Goal: Information Seeking & Learning: Learn about a topic

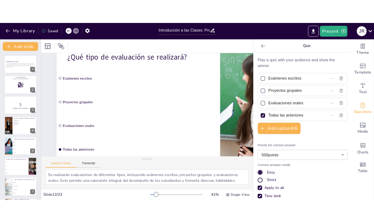
scroll to position [218, 0]
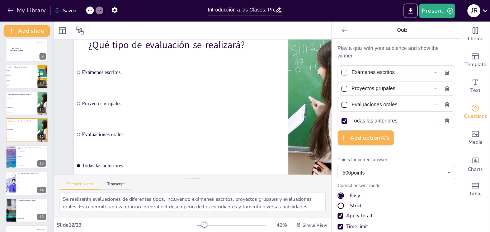
checkbox input "true"
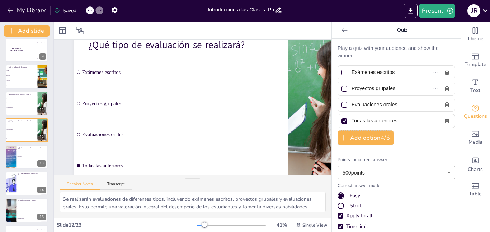
checkbox input "true"
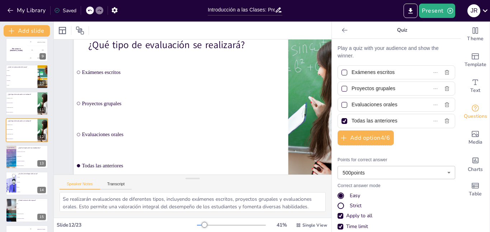
checkbox input "true"
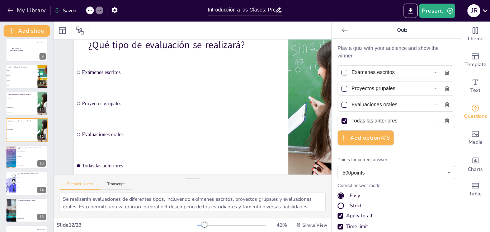
checkbox input "true"
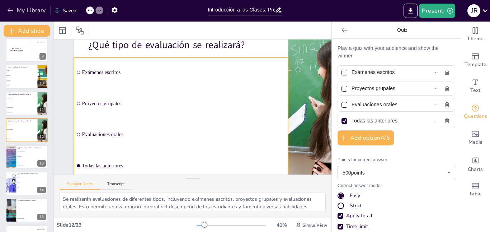
checkbox input "true"
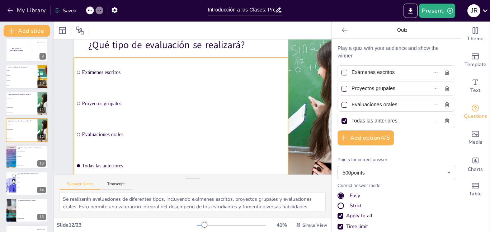
checkbox input "true"
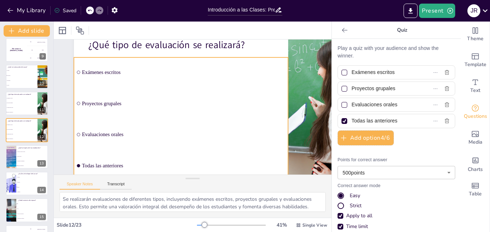
checkbox input "true"
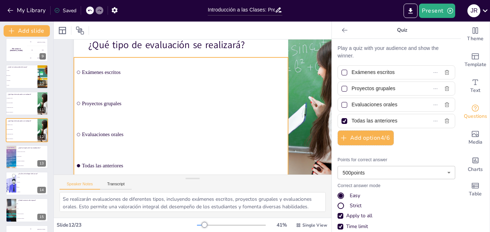
checkbox input "true"
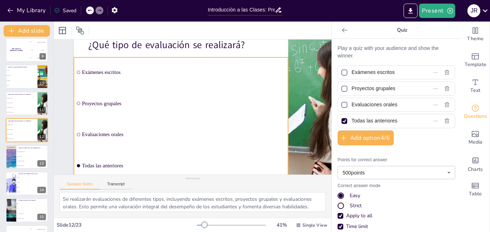
checkbox input "true"
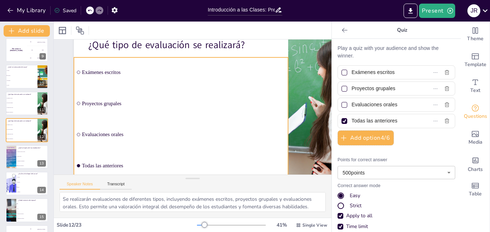
checkbox input "true"
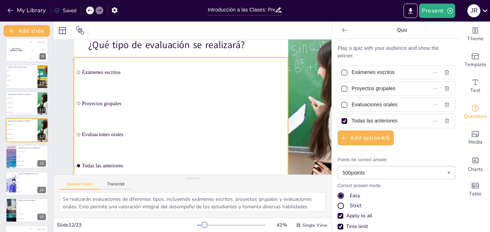
checkbox input "true"
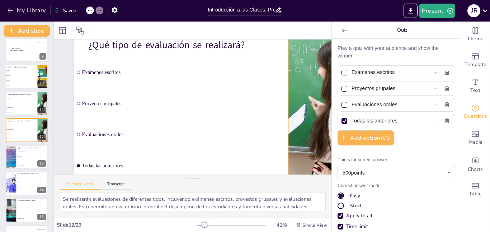
checkbox input "true"
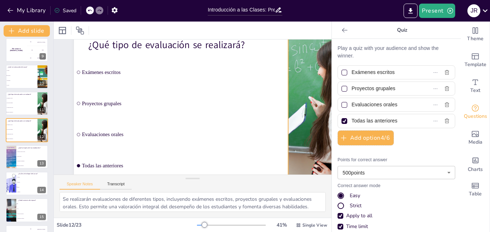
checkbox input "true"
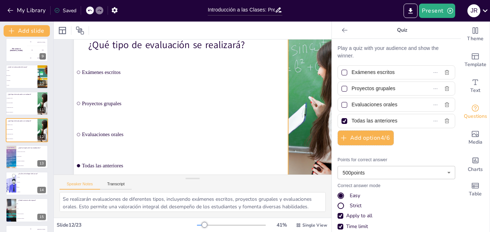
checkbox input "true"
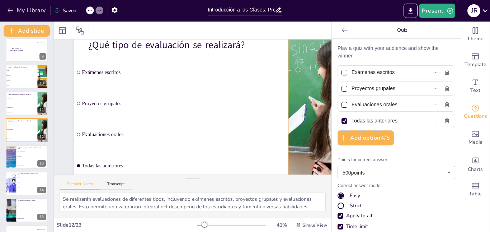
checkbox input "true"
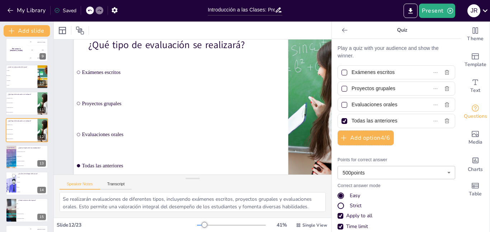
checkbox input "true"
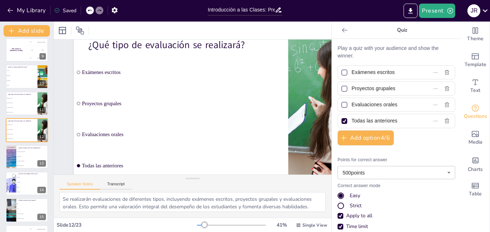
checkbox input "true"
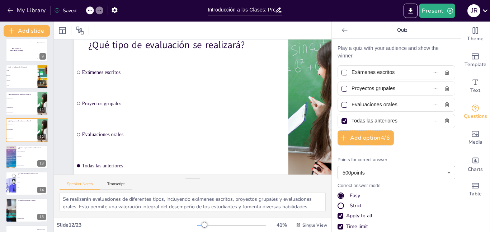
checkbox input "true"
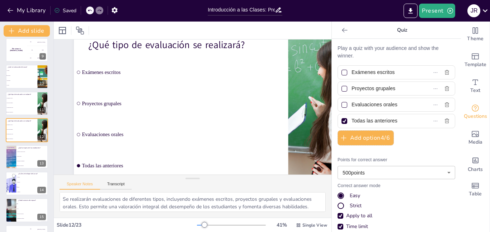
checkbox input "true"
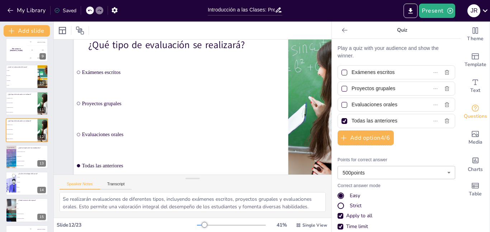
checkbox input "true"
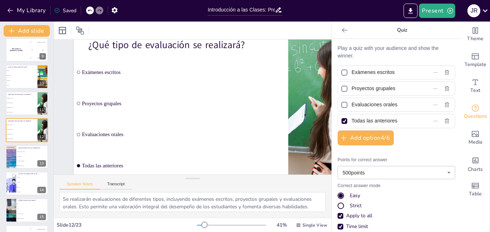
checkbox input "true"
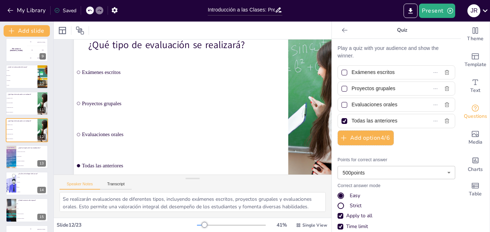
checkbox input "true"
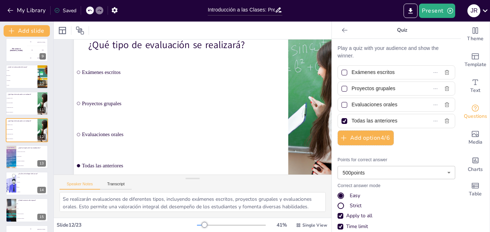
checkbox input "true"
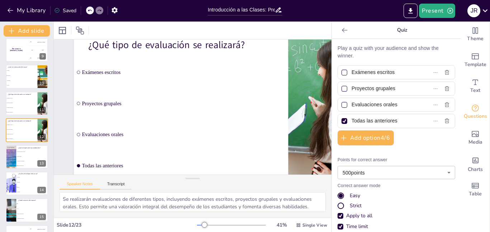
checkbox input "true"
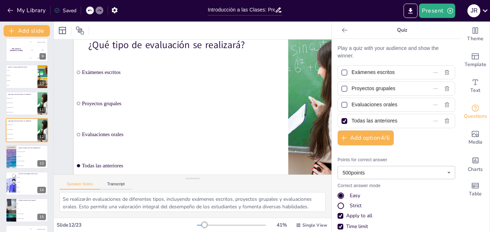
checkbox input "true"
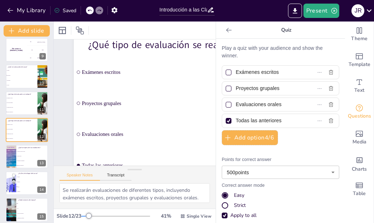
checkbox input "true"
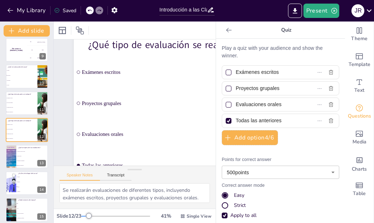
checkbox input "true"
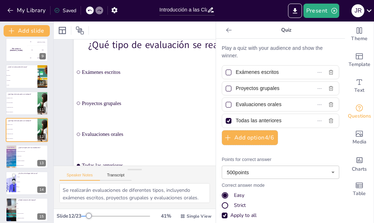
checkbox input "true"
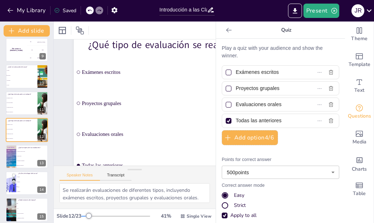
checkbox input "true"
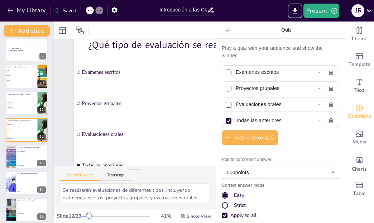
checkbox input "true"
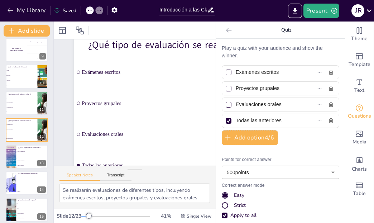
checkbox input "true"
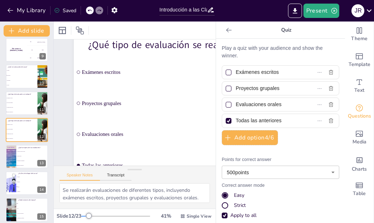
checkbox input "true"
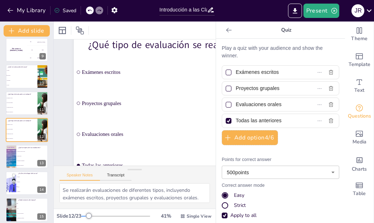
checkbox input "true"
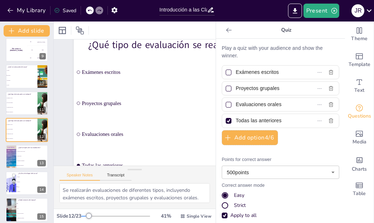
checkbox input "true"
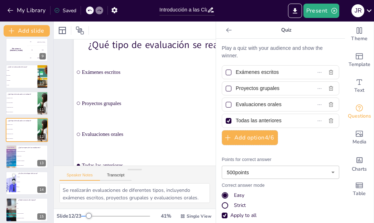
checkbox input "true"
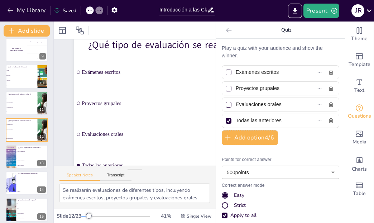
checkbox input "true"
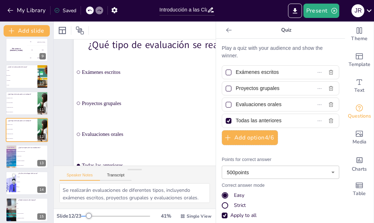
checkbox input "true"
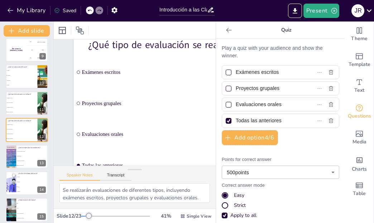
checkbox input "true"
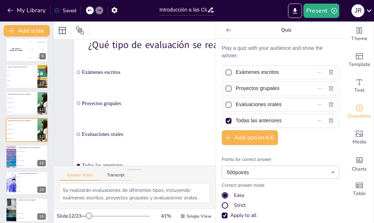
checkbox input "true"
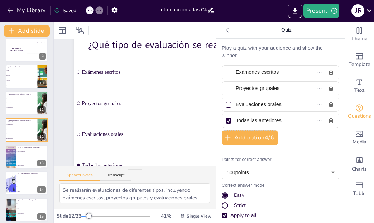
checkbox input "true"
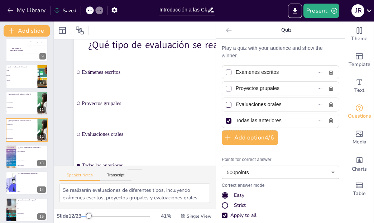
checkbox input "true"
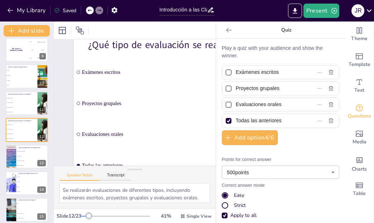
checkbox input "true"
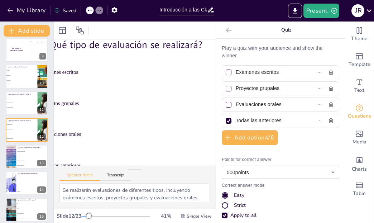
scroll to position [33, 41]
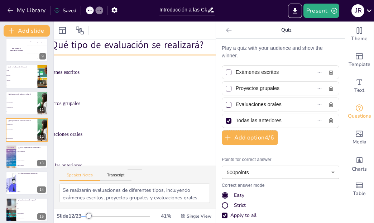
click at [148, 45] on p "¿Qué tipo de evaluación se realizará?" at bounding box center [140, 44] width 186 height 13
click at [134, 46] on p "¿Qué tipo de evaluación se realizará?" at bounding box center [140, 44] width 186 height 13
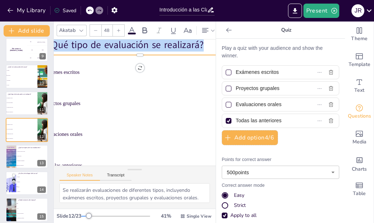
copy p "¿Qué tipo de evaluación se realizará?"
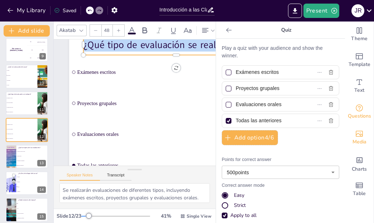
scroll to position [33, 5]
click at [21, 159] on li "Participar activamente" at bounding box center [32, 160] width 32 height 4
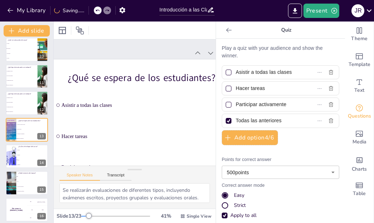
scroll to position [0, 91]
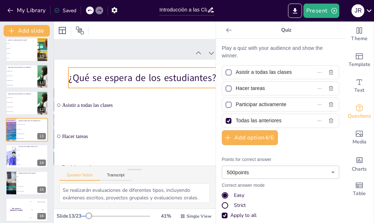
click at [125, 75] on p "¿Qué se espera de los estudiantes?" at bounding box center [161, 77] width 186 height 13
click at [135, 78] on p "¿Qué se espera de los estudiantes?" at bounding box center [161, 77] width 186 height 13
click at [135, 79] on p "¿Qué se espera de los estudiantes?" at bounding box center [161, 77] width 186 height 13
click at [143, 79] on p "¿Qué se espera de los estudiantes?" at bounding box center [161, 77] width 186 height 13
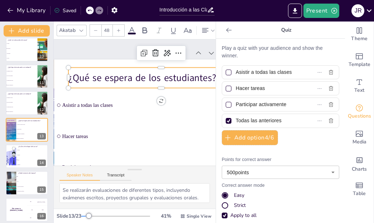
click at [154, 80] on p "¿Qué se espera de los estudiantes?" at bounding box center [161, 77] width 186 height 13
click at [155, 80] on p "¿Qué se espera de los estudiantes?" at bounding box center [161, 77] width 186 height 13
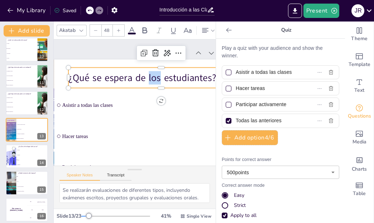
click at [155, 80] on p "¿Qué se espera de los estudiantes?" at bounding box center [161, 77] width 186 height 13
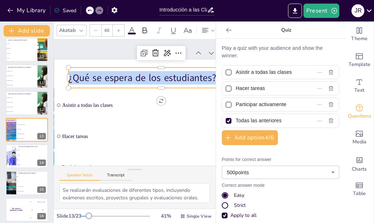
click at [155, 80] on p "¿Qué se espera de los estudiantes?" at bounding box center [161, 77] width 186 height 13
copy p "¿Qué se espera de los estudiantes?"
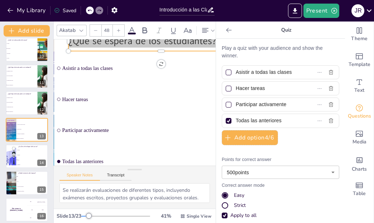
scroll to position [44, 91]
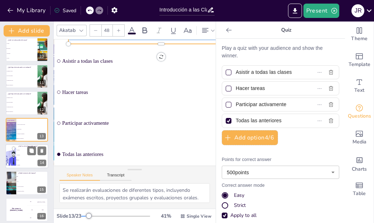
click at [19, 156] on li "Práctico" at bounding box center [32, 154] width 32 height 5
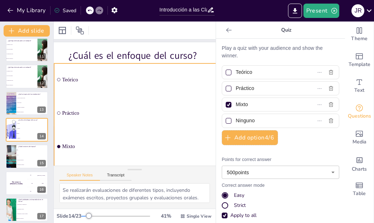
scroll to position [19, 91]
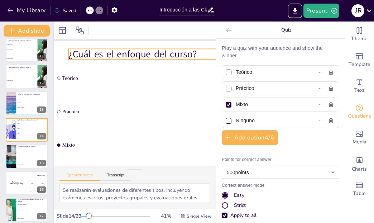
click at [130, 53] on p "¿Cuál es el enfoque del curso?" at bounding box center [161, 54] width 186 height 13
click at [134, 54] on p "¿Cuál es el enfoque del curso?" at bounding box center [161, 54] width 186 height 13
click at [136, 54] on p "¿Cuál es el enfoque del curso?" at bounding box center [161, 54] width 186 height 13
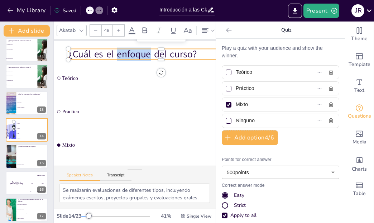
click at [135, 54] on p "¿Cuál es el enfoque del curso?" at bounding box center [161, 54] width 186 height 13
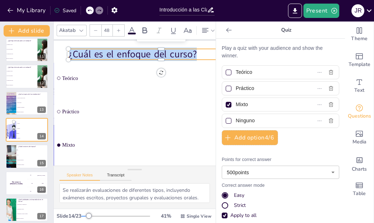
click at [135, 54] on p "¿Cuál es el enfoque del curso?" at bounding box center [161, 54] width 186 height 13
copy p "¿Cuál es el enfoque del curso?"
click at [28, 156] on li "No" at bounding box center [32, 155] width 32 height 5
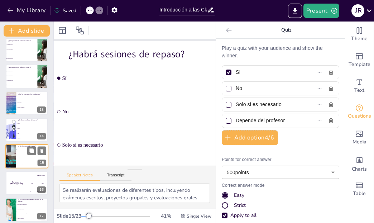
scroll to position [0, 91]
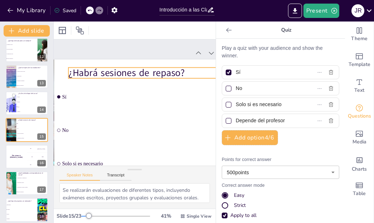
click at [139, 73] on p "¿Habrá sesiones de repaso?" at bounding box center [161, 72] width 186 height 13
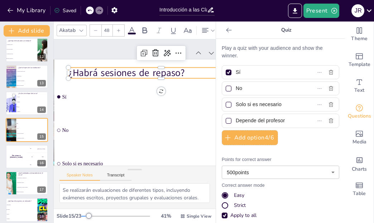
click at [140, 72] on p "¿Habrá sesiones de repaso?" at bounding box center [161, 72] width 186 height 13
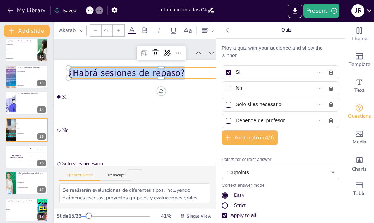
click at [140, 72] on p "¿Habrá sesiones de repaso?" at bounding box center [161, 72] width 186 height 13
copy p "¿Habrá sesiones de repaso?"
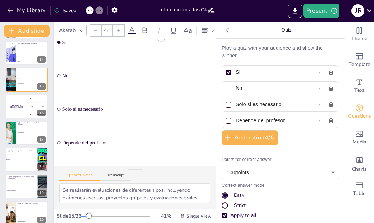
scroll to position [348, 0]
click at [20, 110] on div "The winner is [PERSON_NAME]" at bounding box center [16, 106] width 22 height 24
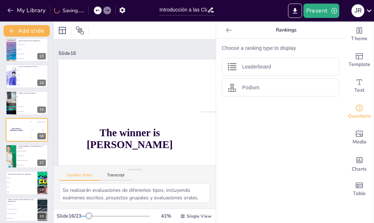
scroll to position [0, 25]
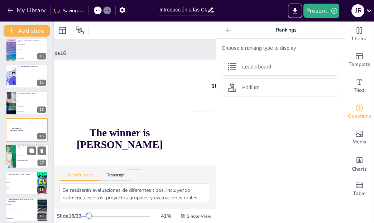
click at [17, 159] on li "Habilidades de trabajo en equipo" at bounding box center [32, 160] width 32 height 5
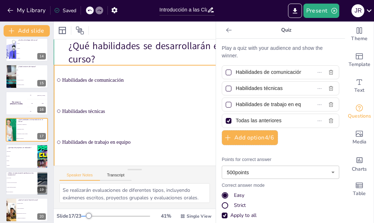
scroll to position [0, 91]
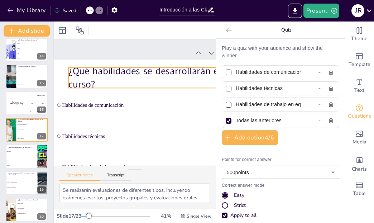
click at [135, 71] on p "¿Qué habilidades se desarrollarán en el curso?" at bounding box center [161, 78] width 186 height 27
click at [134, 74] on p "¿Qué habilidades se desarrollarán en el curso?" at bounding box center [161, 78] width 186 height 27
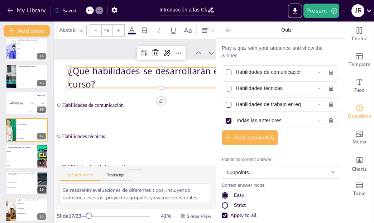
click at [134, 74] on p "¿Qué habilidades se desarrollarán en el curso?" at bounding box center [161, 78] width 186 height 27
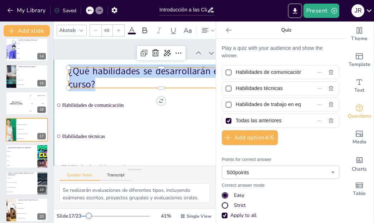
copy p "¿Qué habilidades se desarrollarán en el curso?"
click at [16, 158] on li "Mixtos" at bounding box center [21, 160] width 32 height 5
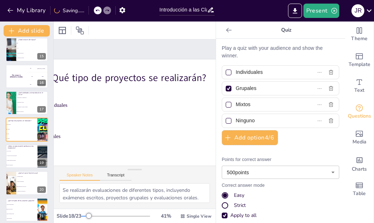
scroll to position [0, 41]
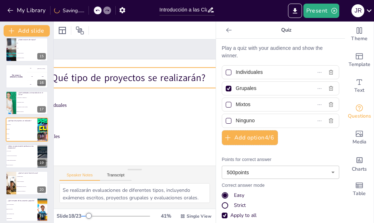
click at [129, 78] on p "¿Qué tipo de proyectos se realizarán?" at bounding box center [140, 77] width 186 height 13
click at [130, 77] on p "¿Qué tipo de proyectos se realizarán?" at bounding box center [140, 77] width 186 height 13
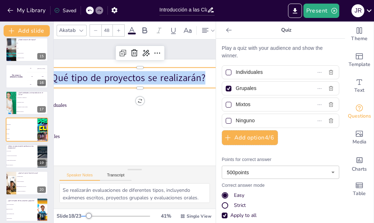
copy p "¿Qué tipo de proyectos se realizarán?"
click at [112, 124] on li "Grupales" at bounding box center [140, 136] width 214 height 30
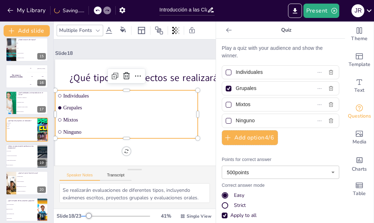
scroll to position [0, 10]
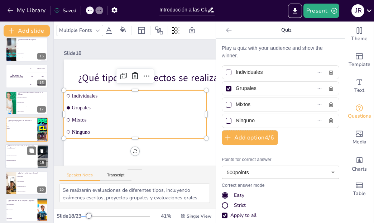
click at [22, 157] on li "A través de correos electrónicos" at bounding box center [21, 155] width 32 height 5
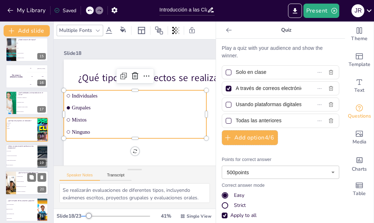
scroll to position [404, 0]
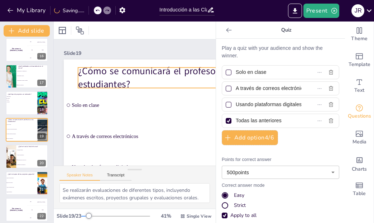
click at [116, 76] on p "¿Cómo se comunicará el profesor con los estudiantes?" at bounding box center [171, 78] width 186 height 27
click at [134, 74] on p "¿Cómo se comunicará el profesor con los estudiantes?" at bounding box center [171, 78] width 186 height 27
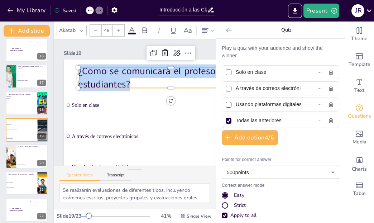
copy p "¿Cómo se comunicará el profesor con los estudiantes?"
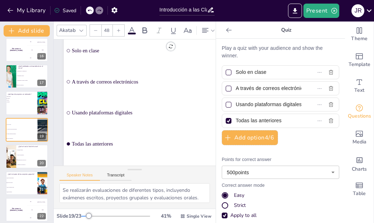
scroll to position [60, 10]
click at [19, 153] on li "Fiesta de graduación" at bounding box center [32, 154] width 32 height 5
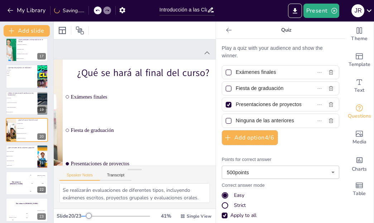
scroll to position [0, 101]
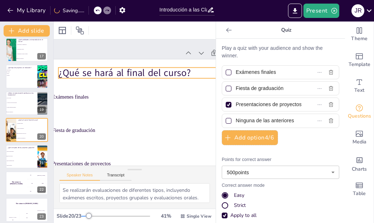
click at [116, 70] on p "¿Qué se hará al final del curso?" at bounding box center [151, 72] width 186 height 13
click at [127, 73] on p "¿Qué se hará al final del curso?" at bounding box center [151, 72] width 186 height 13
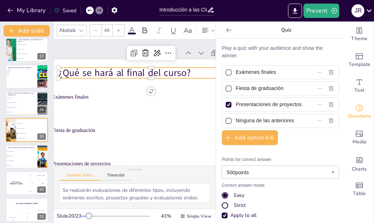
click at [126, 73] on p "¿Qué se hará al final del curso?" at bounding box center [151, 72] width 186 height 13
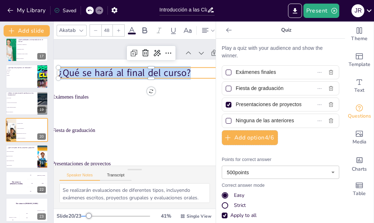
click at [126, 73] on p "¿Qué se hará al final del curso?" at bounding box center [151, 72] width 186 height 13
copy p "¿Qué se hará al final del curso?"
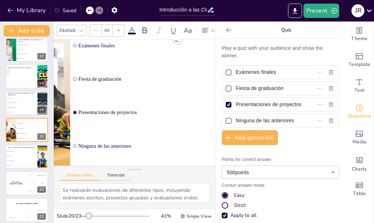
scroll to position [60, 75]
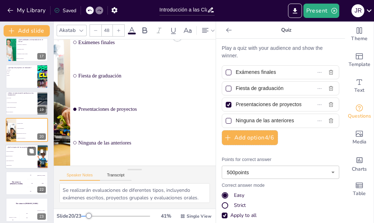
click at [19, 159] on li "Que se entreguen tarde" at bounding box center [21, 160] width 32 height 5
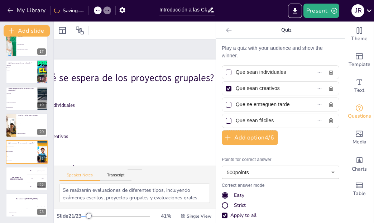
scroll to position [0, 37]
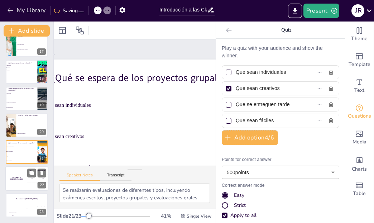
click at [13, 179] on h4 "The winner is [PERSON_NAME]" at bounding box center [16, 179] width 22 height 4
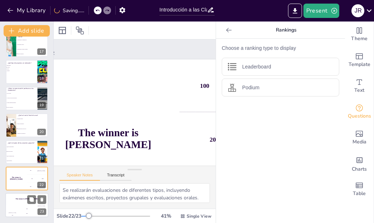
click at [13, 207] on div "Hasan 100" at bounding box center [12, 211] width 14 height 12
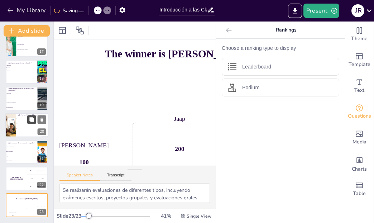
scroll to position [60, 37]
